Goal: Information Seeking & Learning: Check status

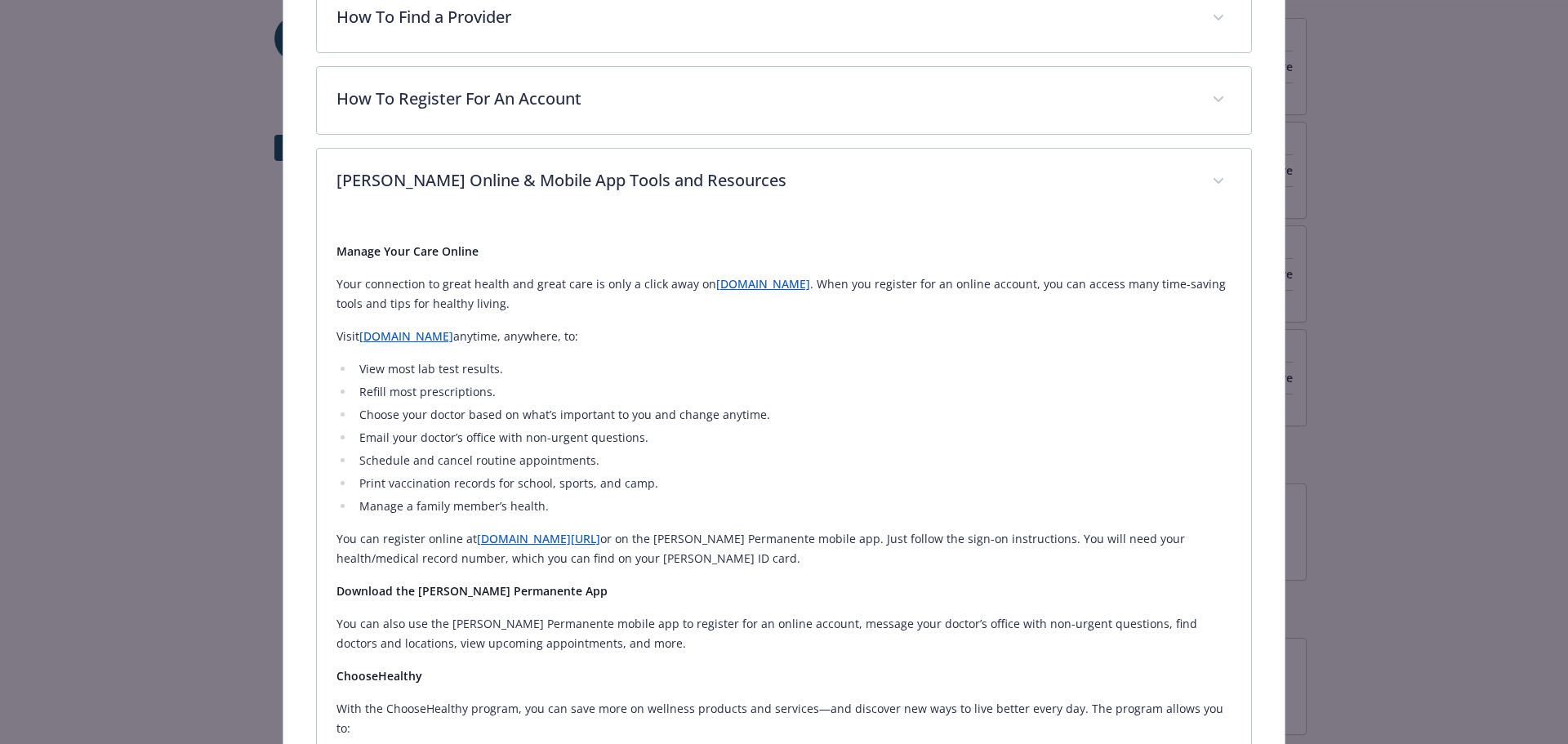
scroll to position [188, 0]
